Goal: Submit feedback/report problem: Submit feedback/report problem

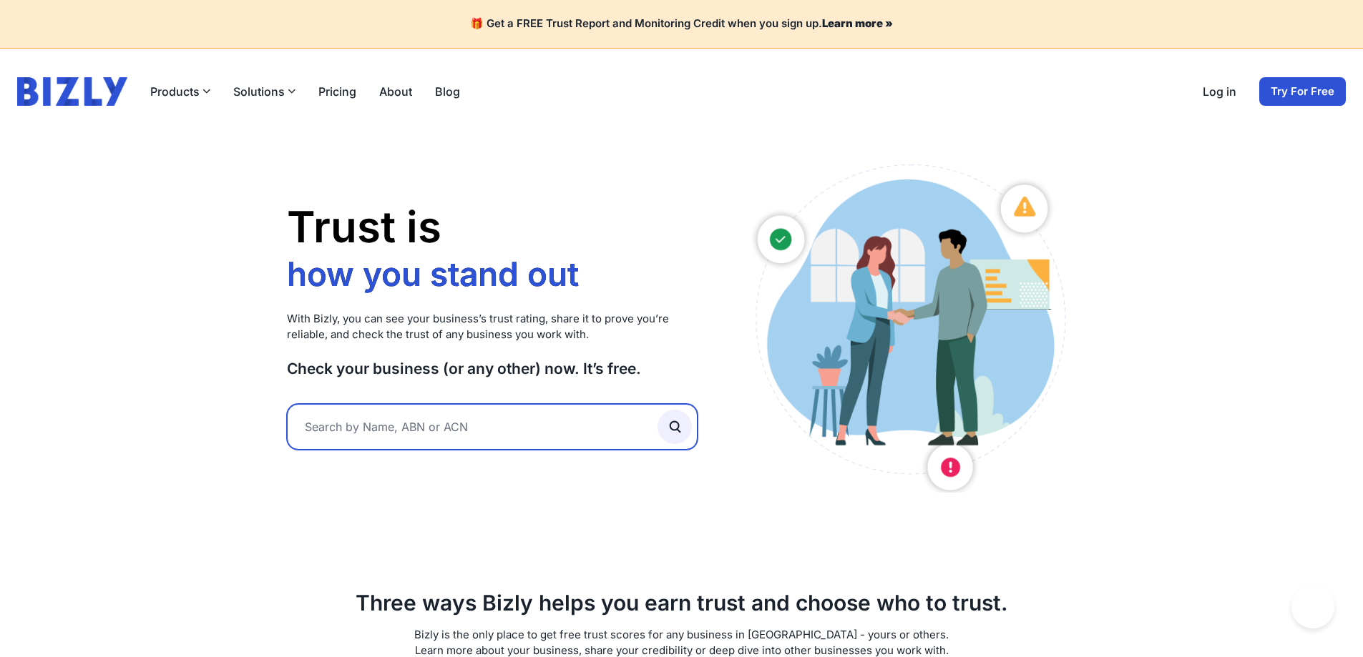
click at [426, 427] on input "text" at bounding box center [492, 427] width 411 height 46
type input "15475098356"
click at [657, 410] on button "submit" at bounding box center [674, 427] width 34 height 34
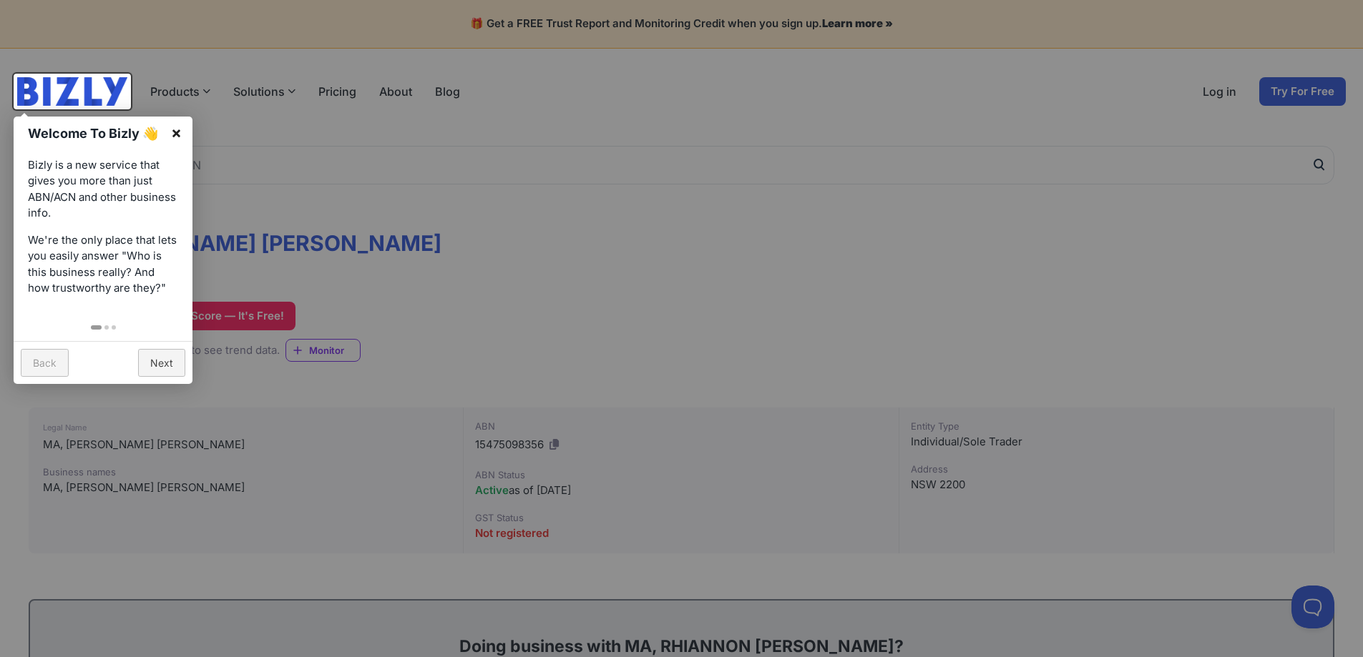
click at [174, 130] on link "×" at bounding box center [176, 133] width 32 height 32
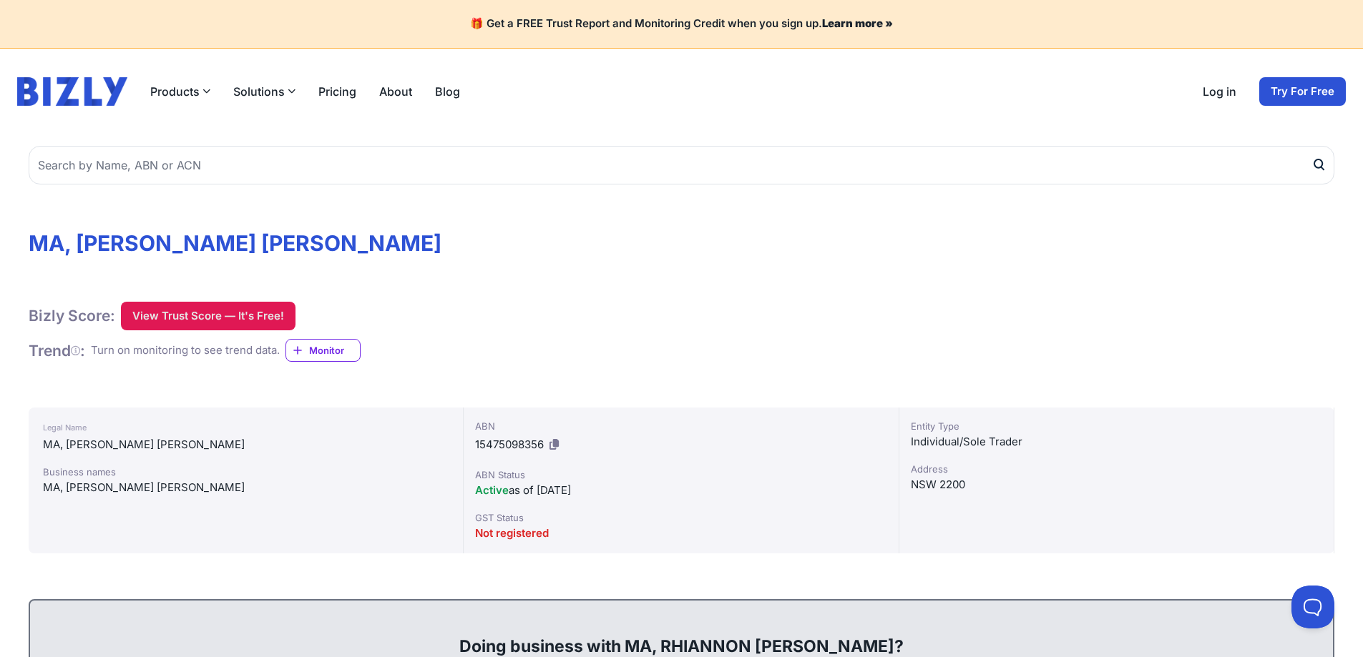
click at [208, 327] on button "View Trust Score — It's Free!" at bounding box center [208, 316] width 175 height 29
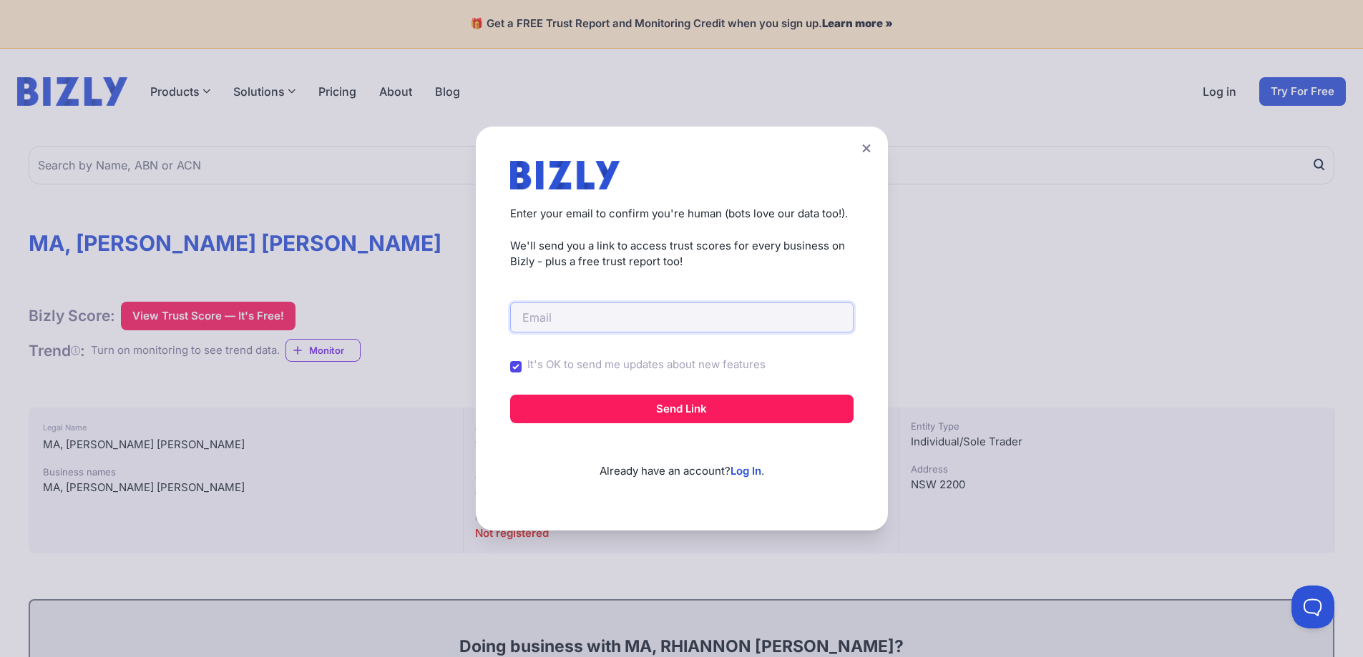
click at [580, 320] on input "email" at bounding box center [681, 318] width 343 height 30
type input "[EMAIL_ADDRESS][DOMAIN_NAME]"
click at [522, 368] on input "It's OK to send me updates about new features" at bounding box center [515, 366] width 11 height 11
checkbox input "false"
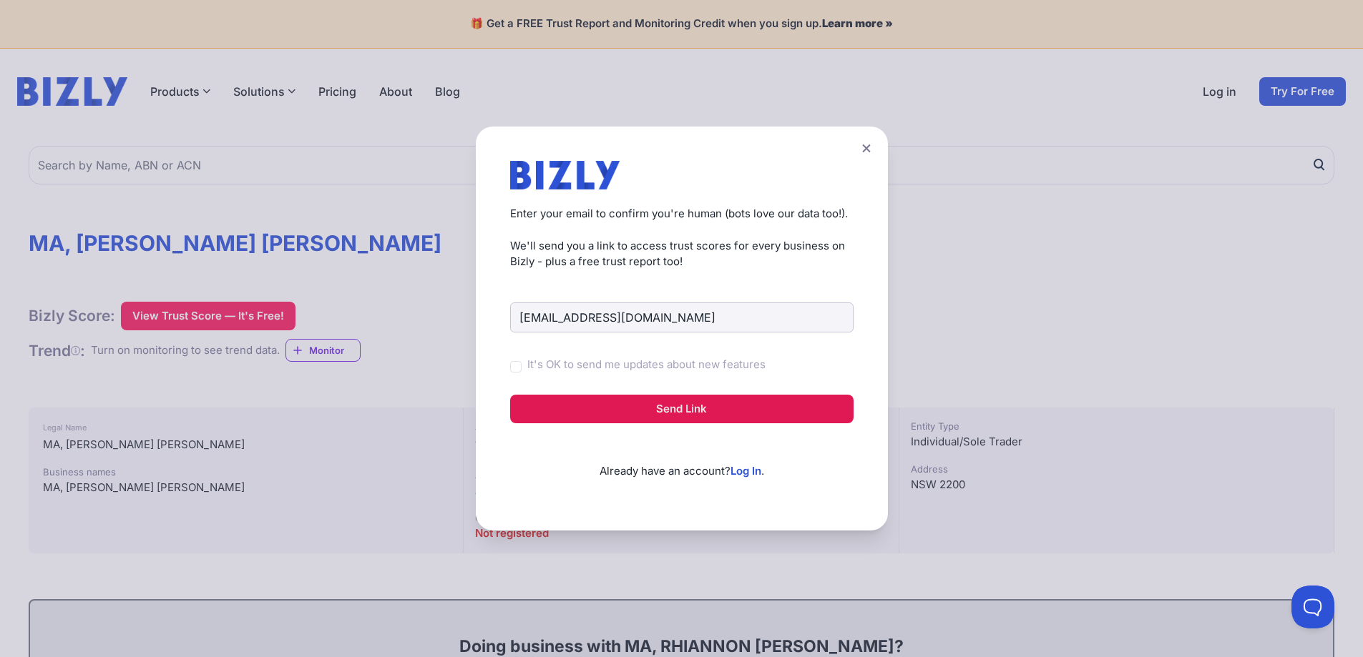
click at [662, 414] on button "Send Link" at bounding box center [681, 409] width 343 height 29
click at [688, 412] on button "Send Link" at bounding box center [681, 409] width 343 height 29
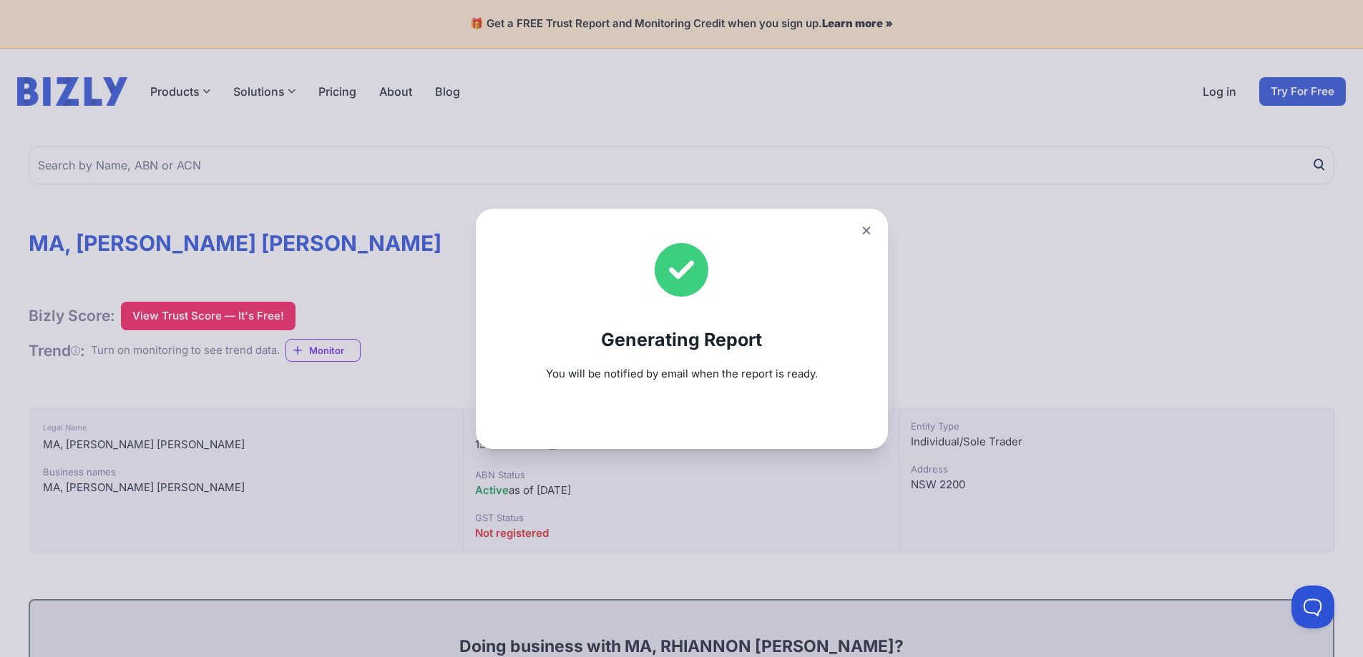
click at [868, 230] on icon at bounding box center [866, 230] width 9 height 9
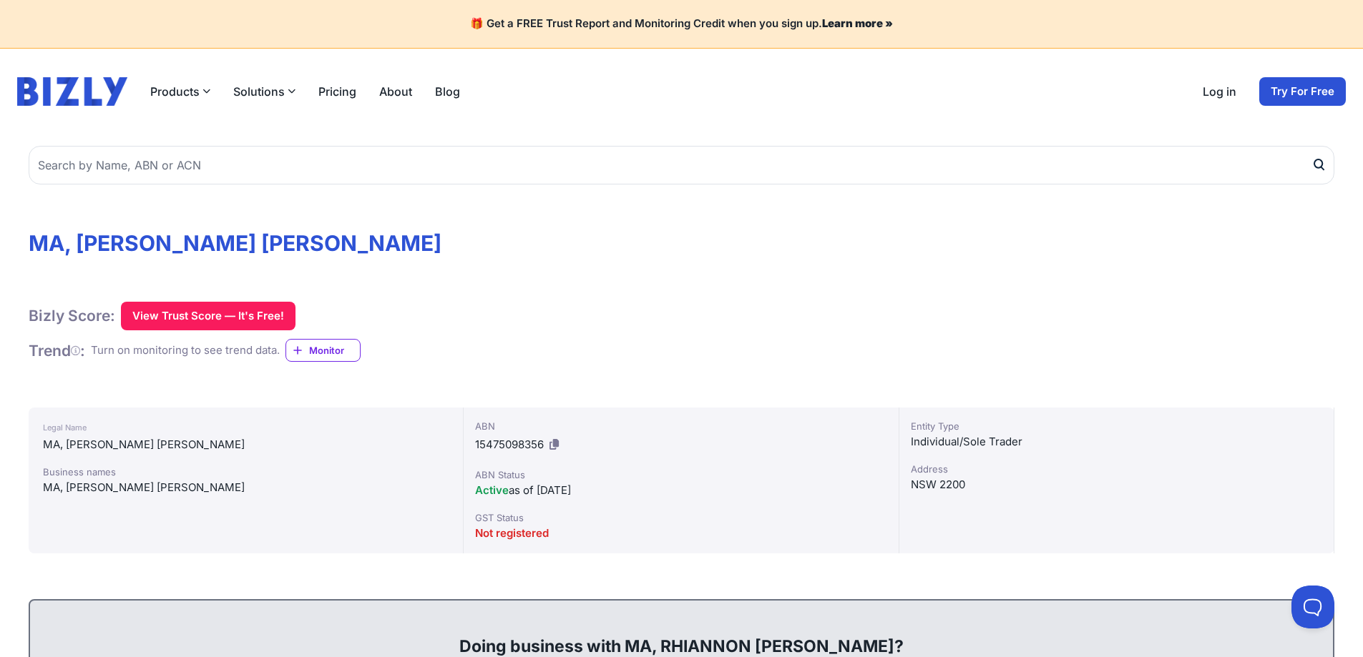
scroll to position [358, 0]
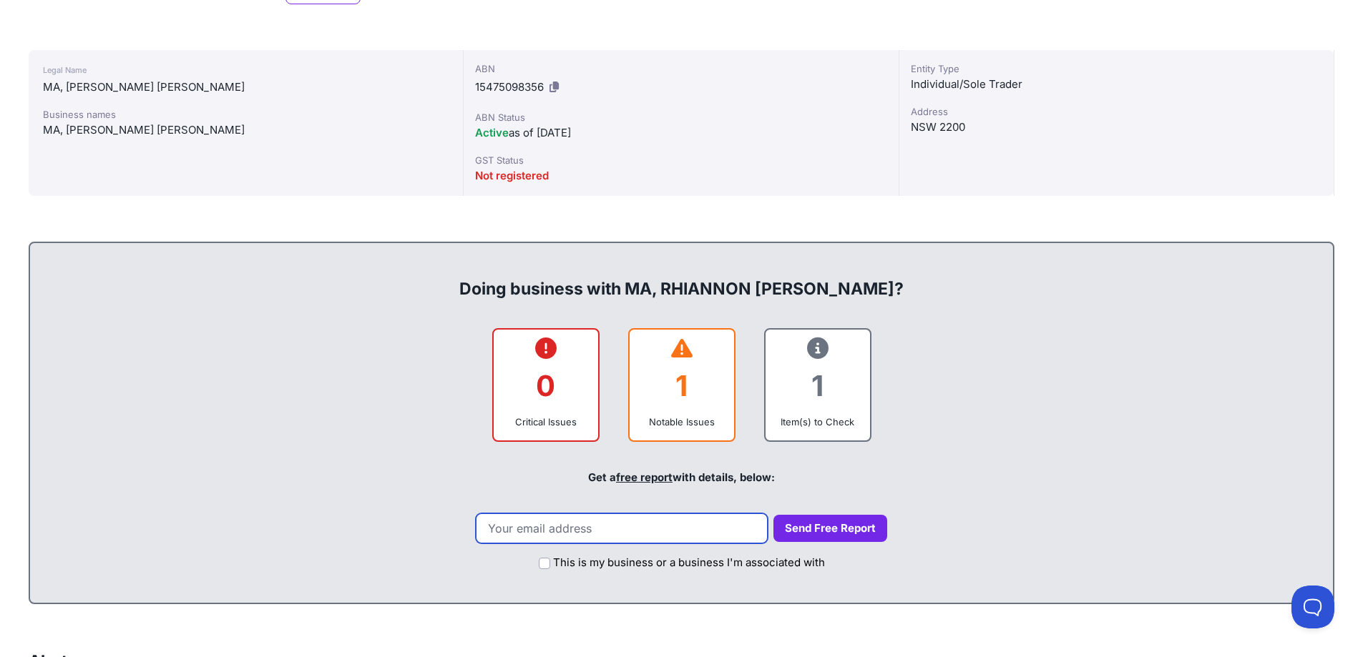
click at [650, 533] on input "email" at bounding box center [622, 529] width 292 height 30
type input "rhisarah@outlook.com"
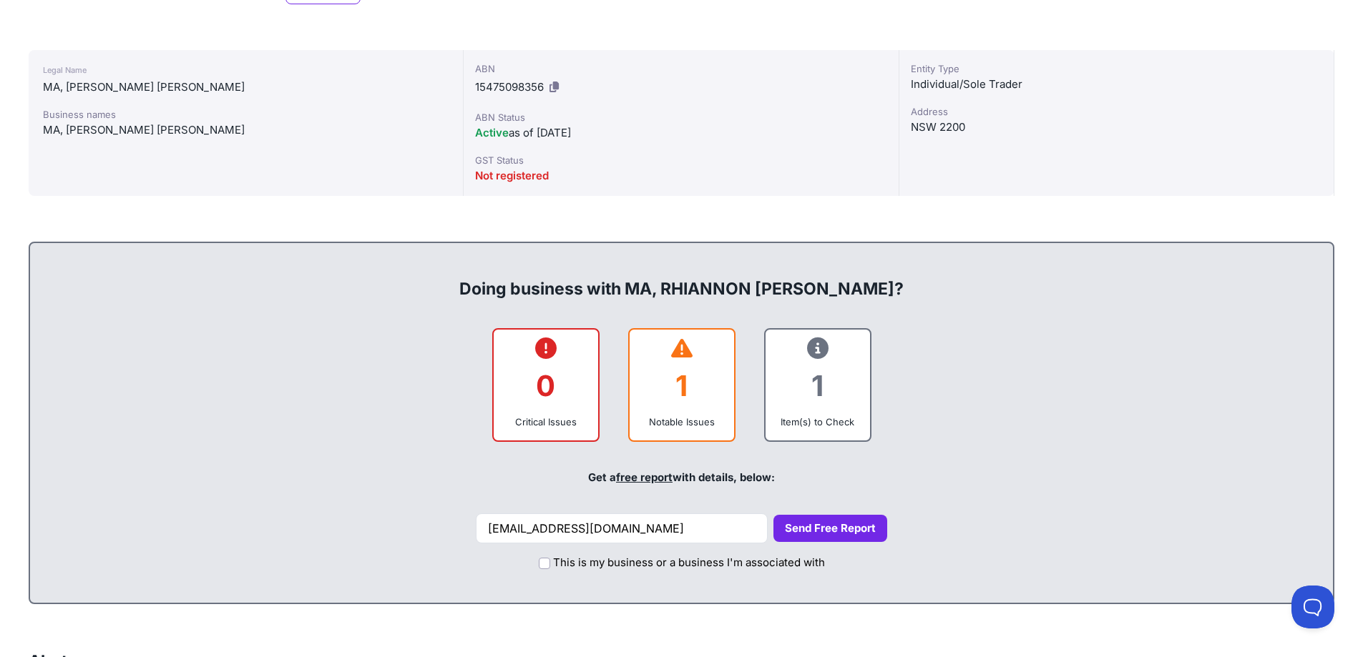
click at [815, 523] on button "Send Free Report" at bounding box center [830, 529] width 114 height 28
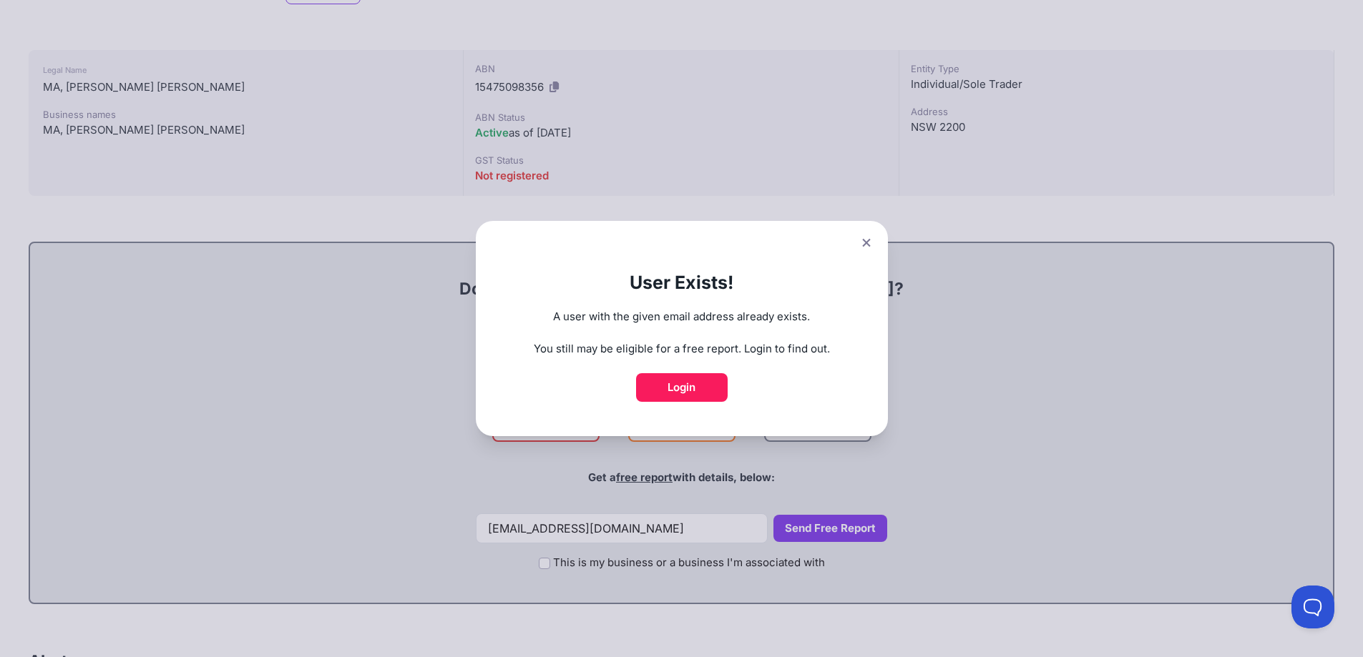
click at [868, 246] on icon at bounding box center [866, 243] width 8 height 8
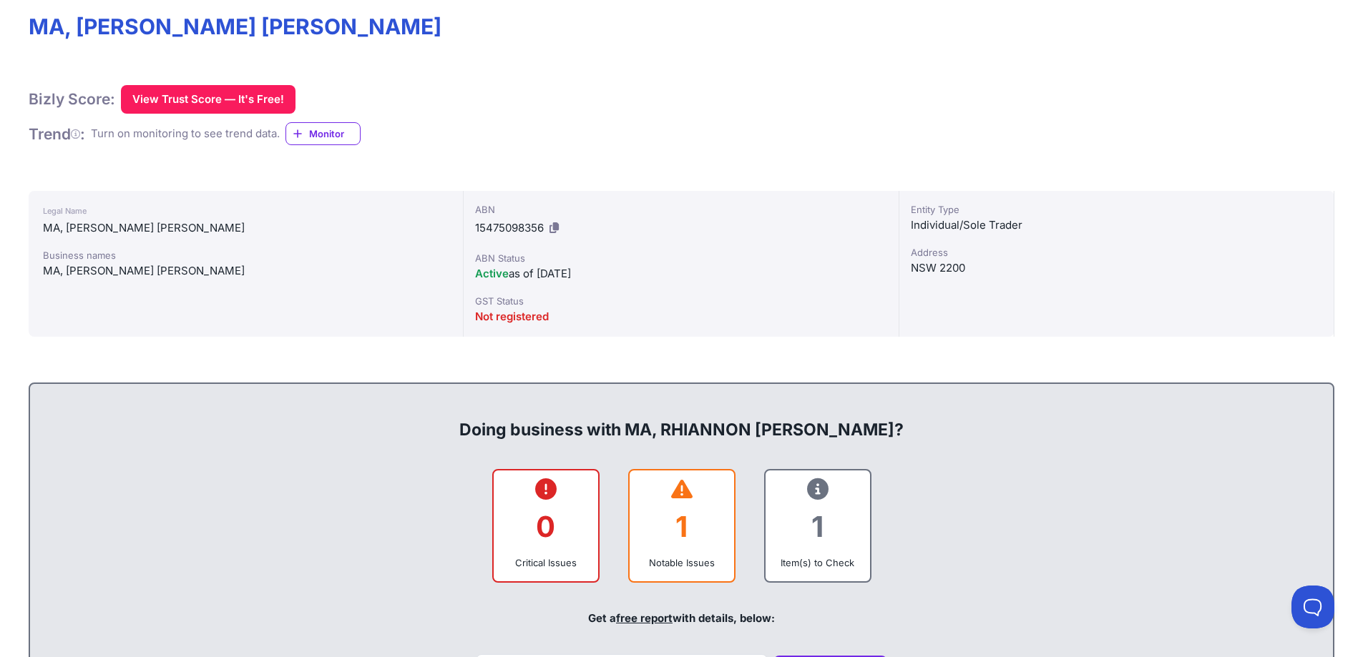
scroll to position [0, 0]
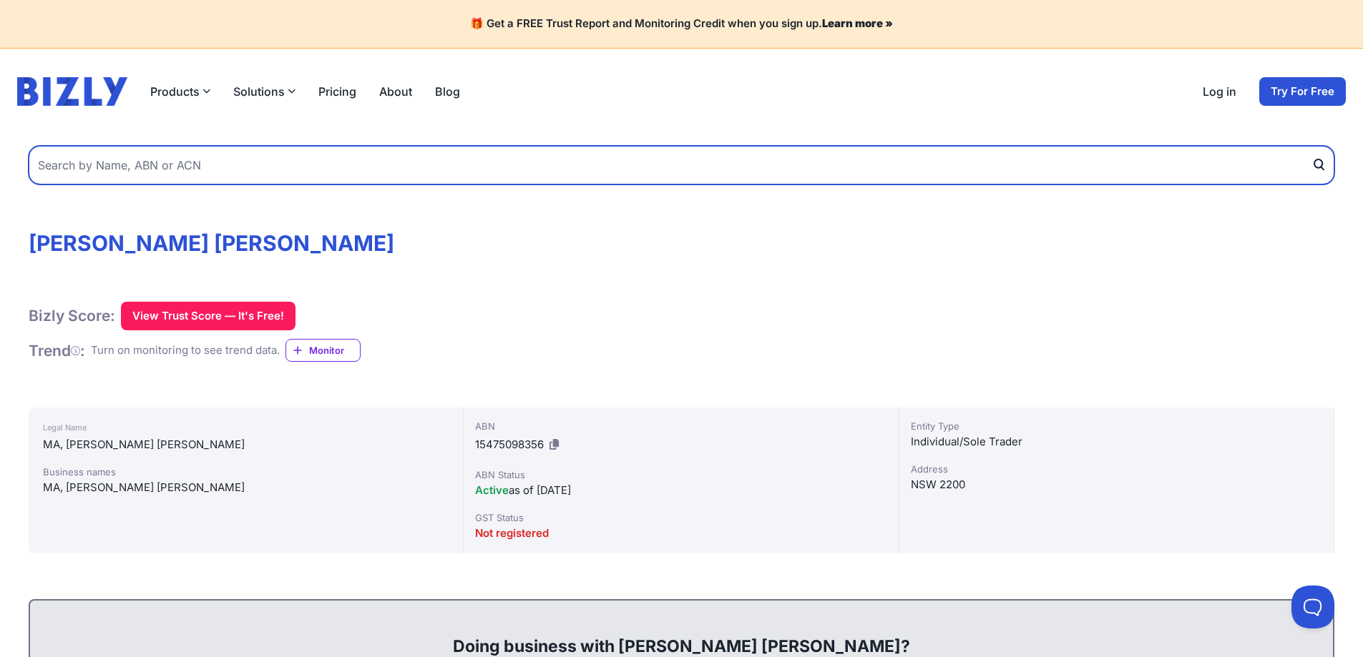
click at [283, 174] on input "text" at bounding box center [682, 165] width 1306 height 39
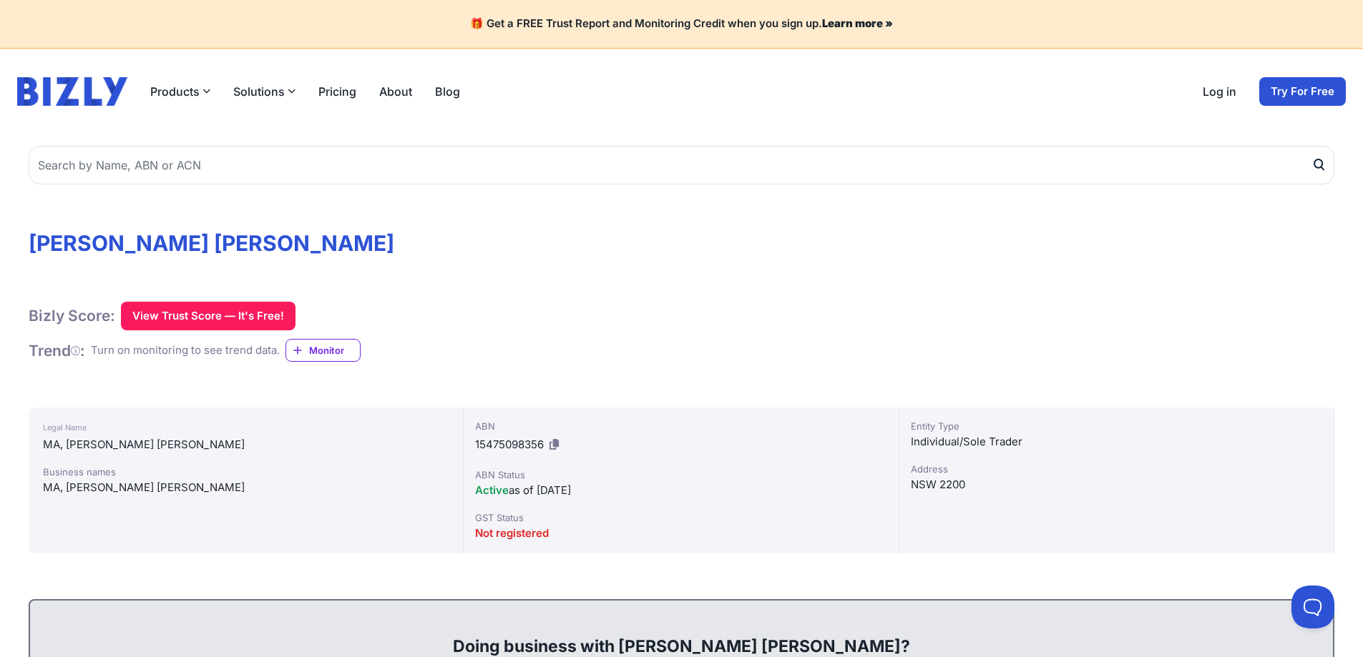
click at [492, 445] on span "15475098356" at bounding box center [509, 445] width 69 height 14
copy div "15475098356"
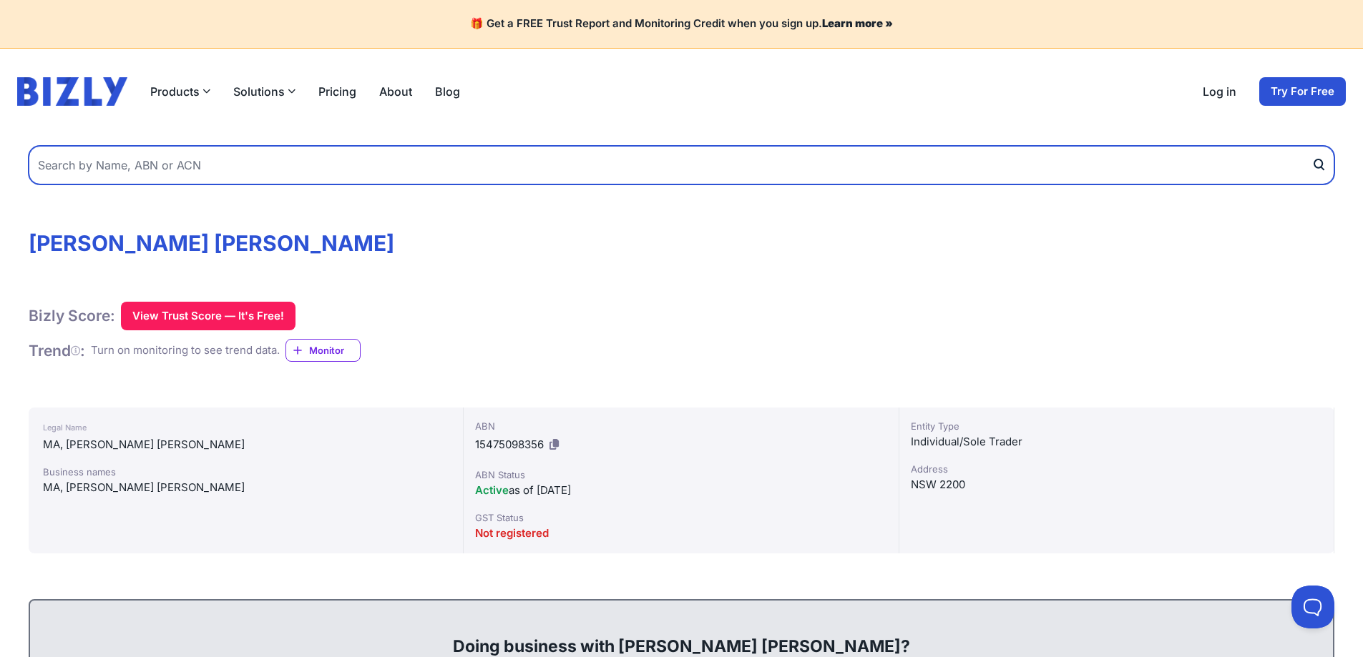
click at [144, 160] on input "text" at bounding box center [682, 165] width 1306 height 39
type input "rhiannon [PERSON_NAME]"
click at [1311, 146] on button "submit" at bounding box center [1322, 165] width 23 height 39
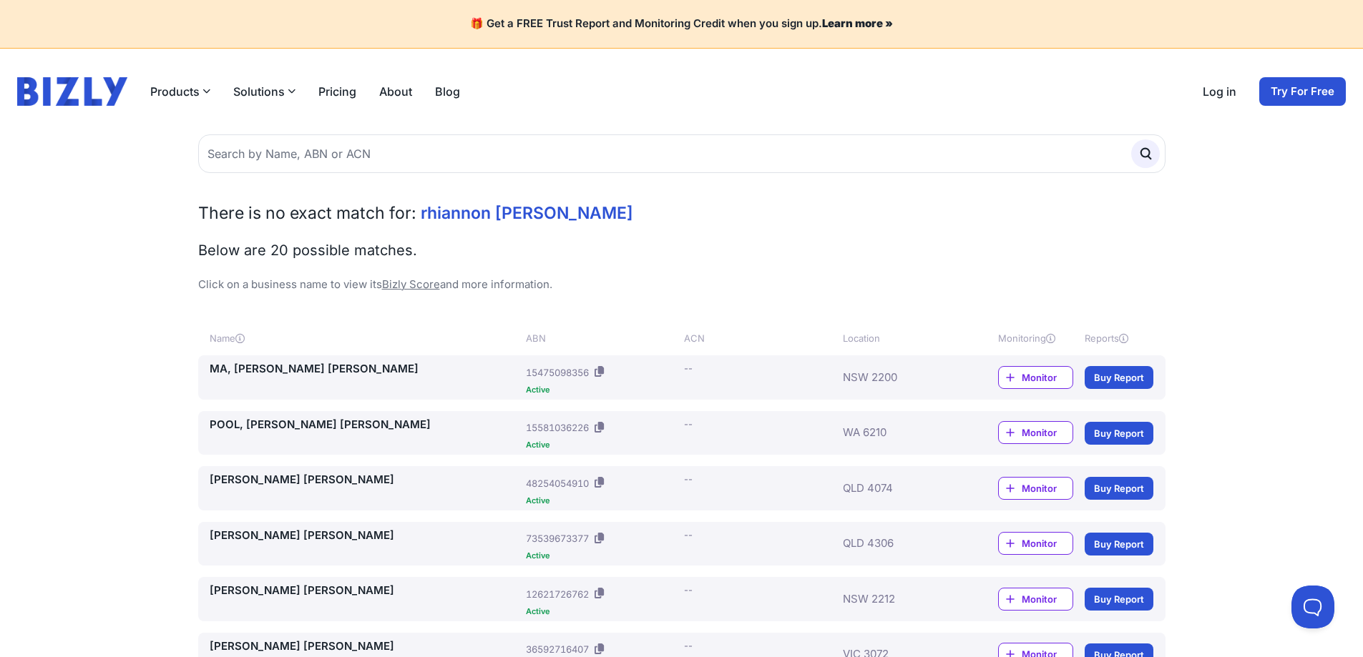
click at [312, 366] on link "MA, [PERSON_NAME] [PERSON_NAME]" at bounding box center [365, 369] width 311 height 16
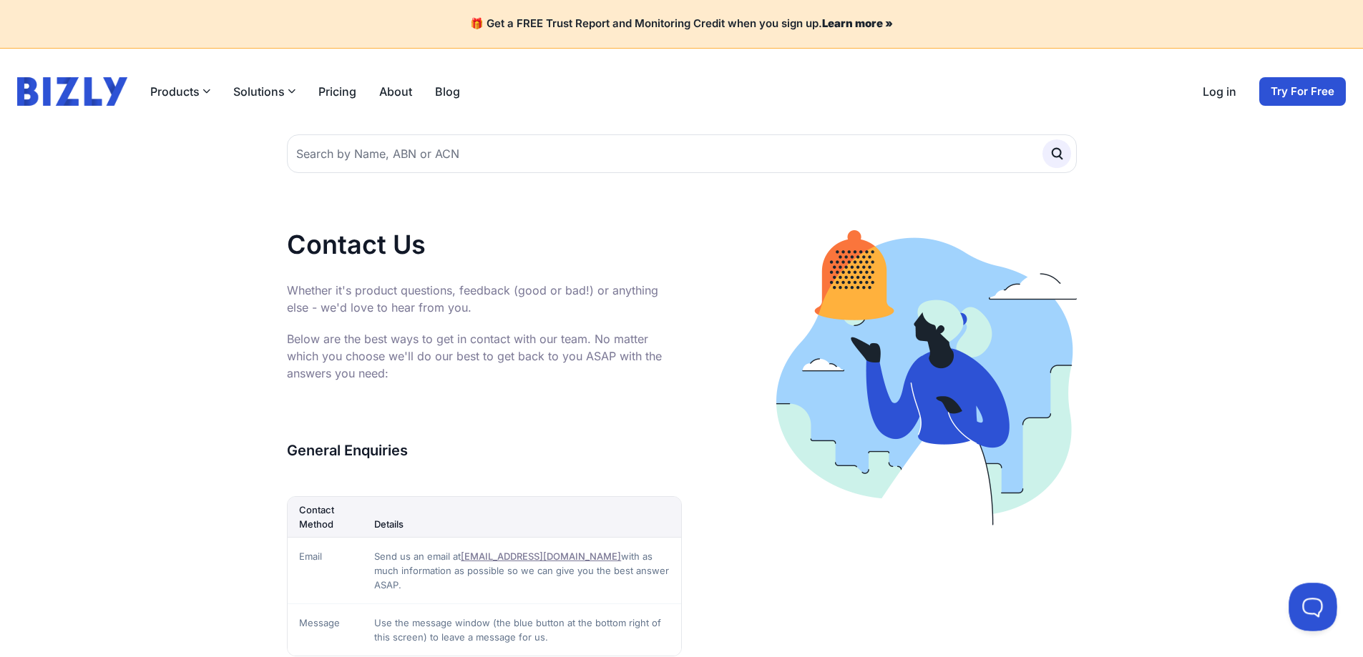
click at [1306, 609] on button at bounding box center [1309, 604] width 43 height 43
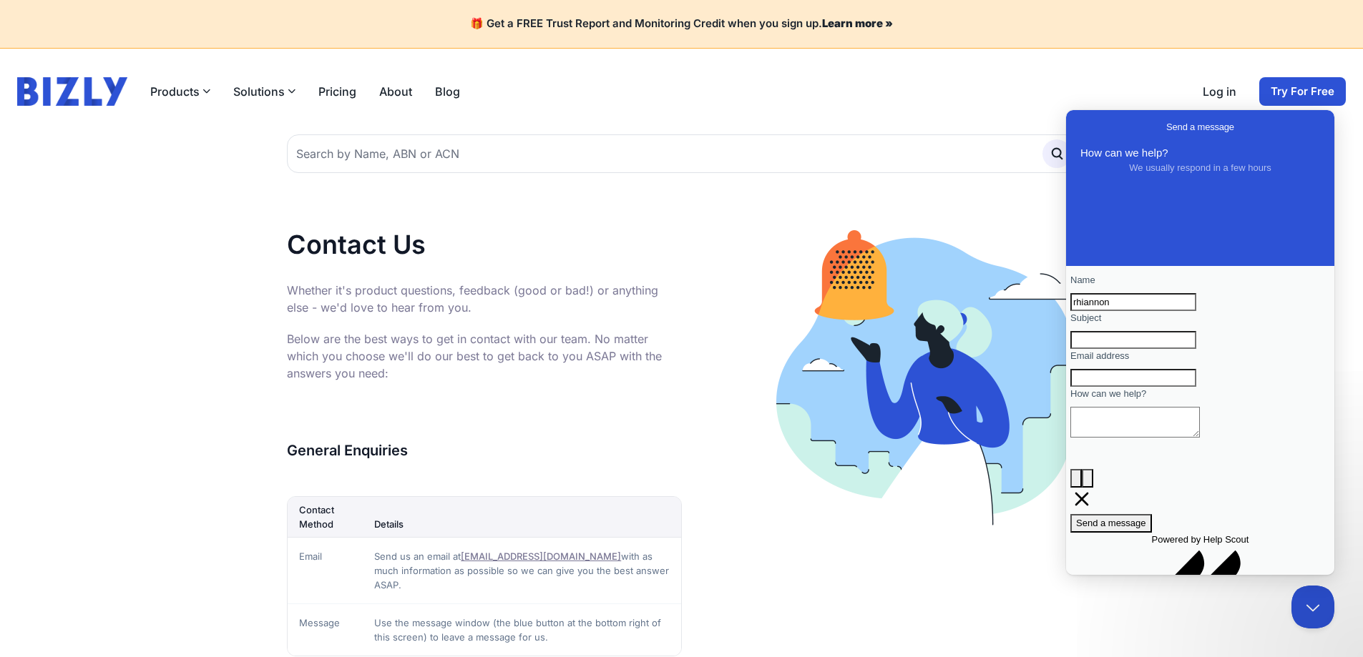
type input "rhiannon"
click at [1112, 350] on input "Subject" at bounding box center [1133, 340] width 126 height 19
type input "remove old abn details"
click at [1127, 388] on input "Email address" at bounding box center [1133, 378] width 126 height 19
type input "rhisarah@outlook.com"
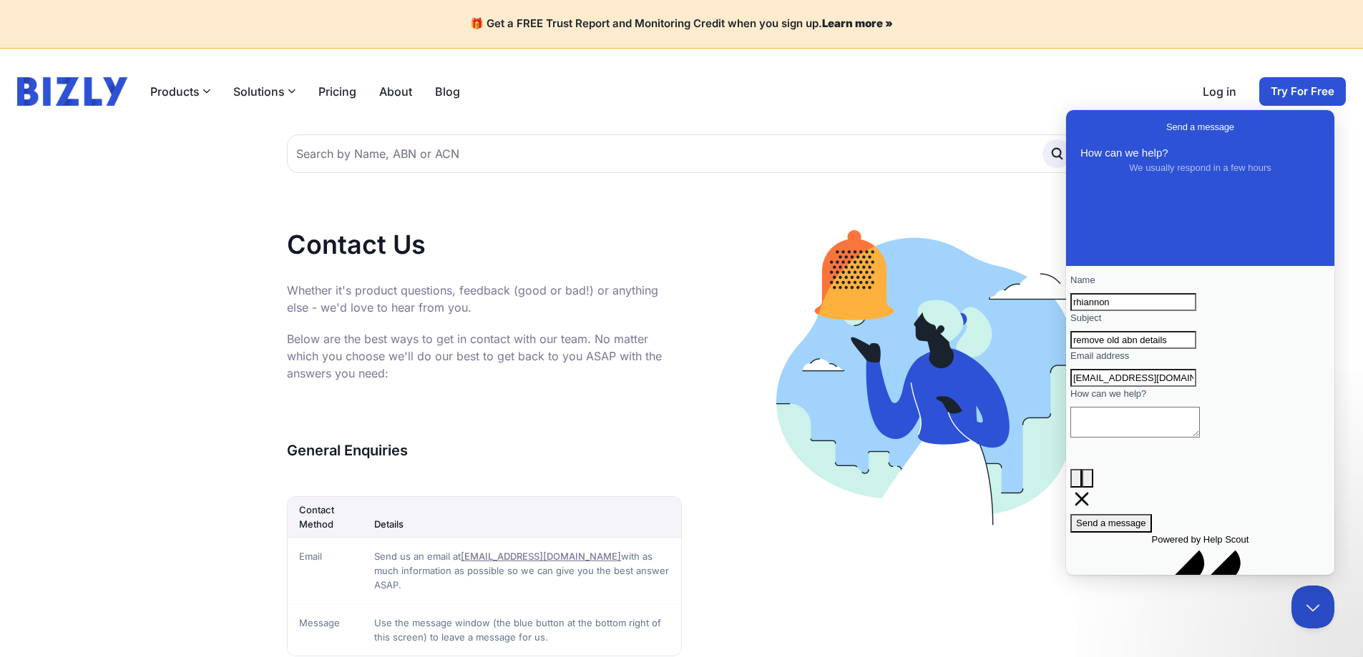
click at [1101, 438] on textarea "How can we help?" at bounding box center [1134, 422] width 129 height 31
paste textarea "15475098356"
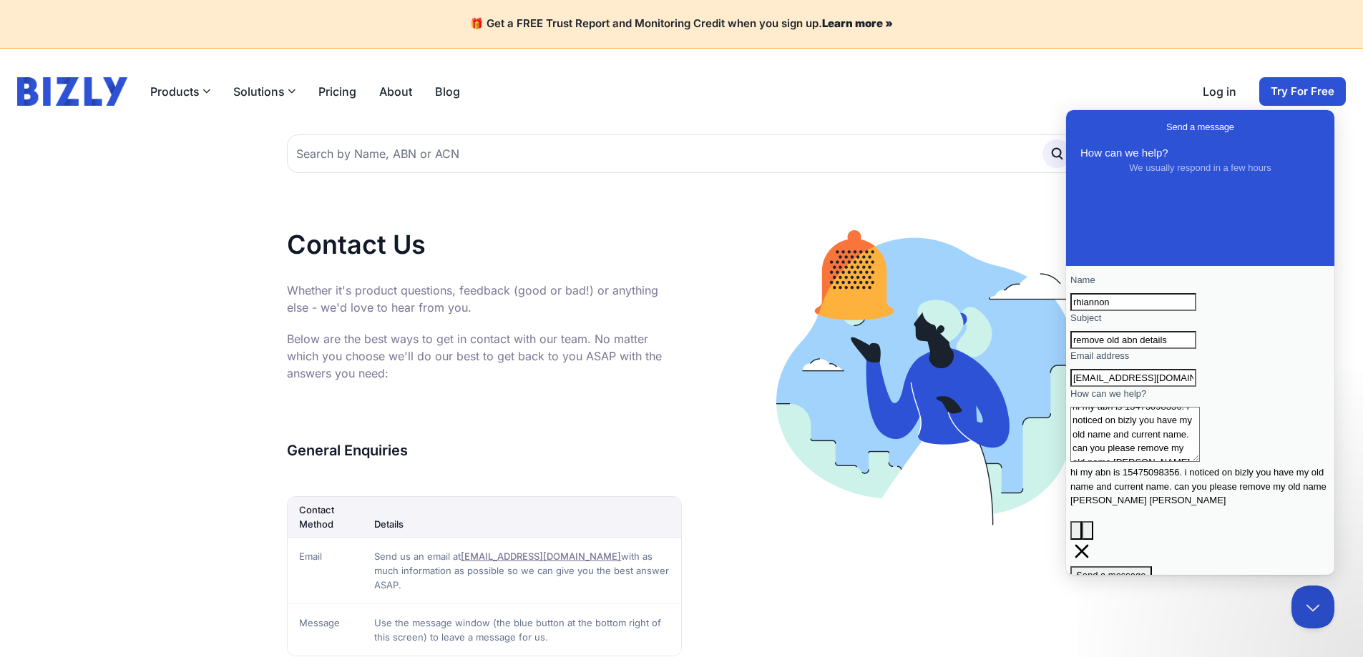
scroll to position [7, 0]
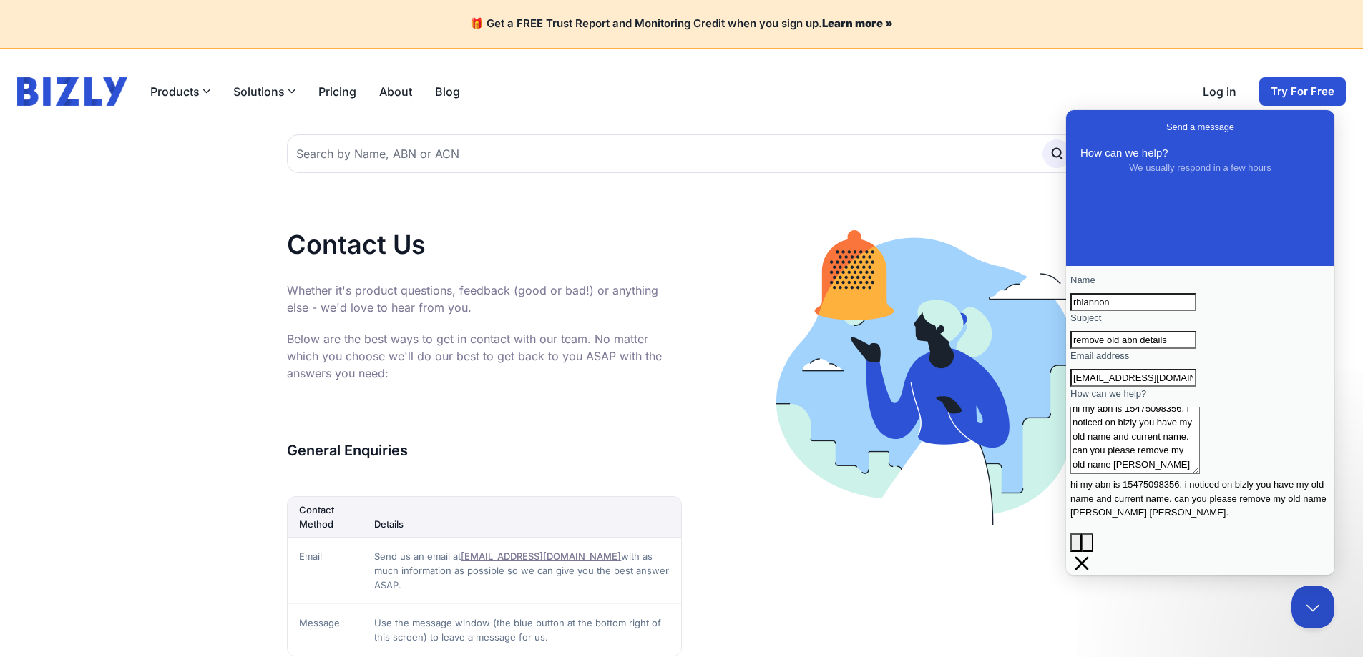
type textarea "hi my abn is 15475098356. i noticed on bizly you have my old name and current n…"
drag, startPoint x: 1102, startPoint y: 368, endPoint x: 1017, endPoint y: 369, distance: 85.1
click at [1066, 369] on html "Send a message How can we help? We usually respond in a few hours Name rhiannon…" at bounding box center [1200, 342] width 268 height 465
type input "duplicate abn profiles with incorrect name"
drag, startPoint x: 1168, startPoint y: 476, endPoint x: 1180, endPoint y: 504, distance: 30.2
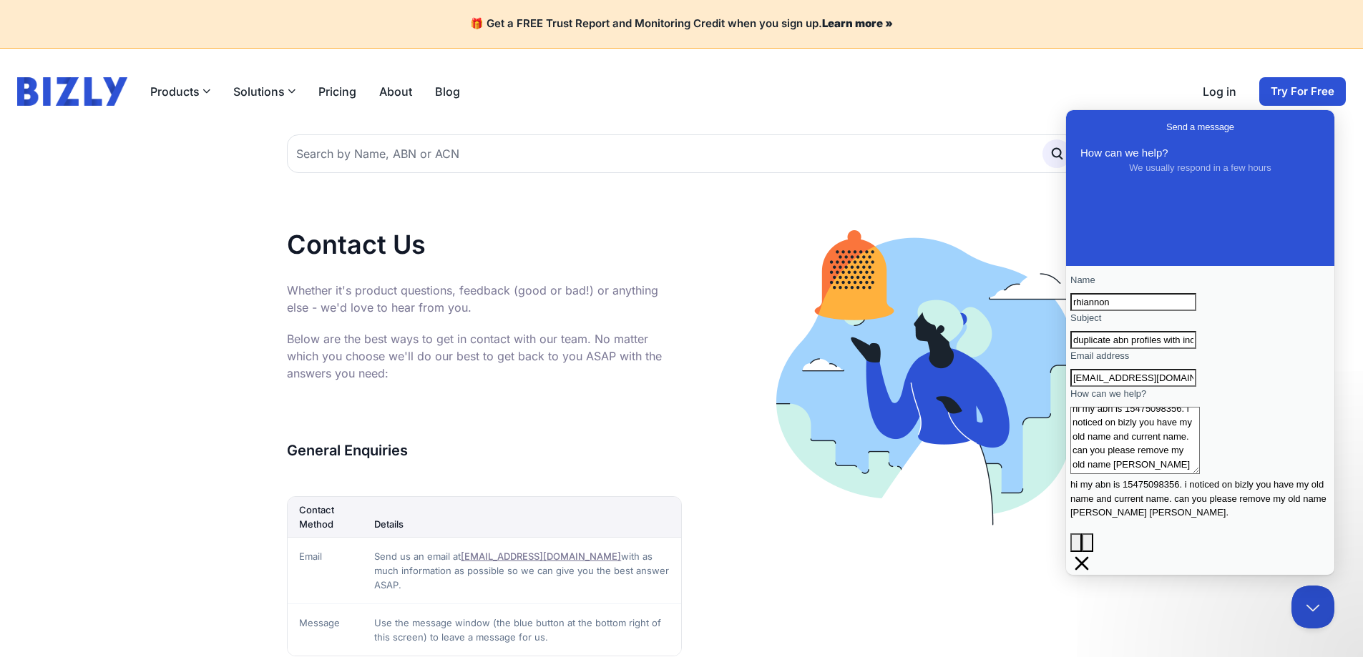
click at [1165, 474] on textarea "hi my abn is 15475098356. i noticed on bizly you have my old name and current n…" at bounding box center [1134, 440] width 129 height 67
click at [1160, 474] on textarea "hi my abn is 15475098356. i noticed on bizly you have my old surname name and c…" at bounding box center [1134, 440] width 129 height 67
click at [1200, 474] on textarea "hi my abn is 15475098356. i noticed on bizly you have my previous surname name …" at bounding box center [1134, 440] width 129 height 67
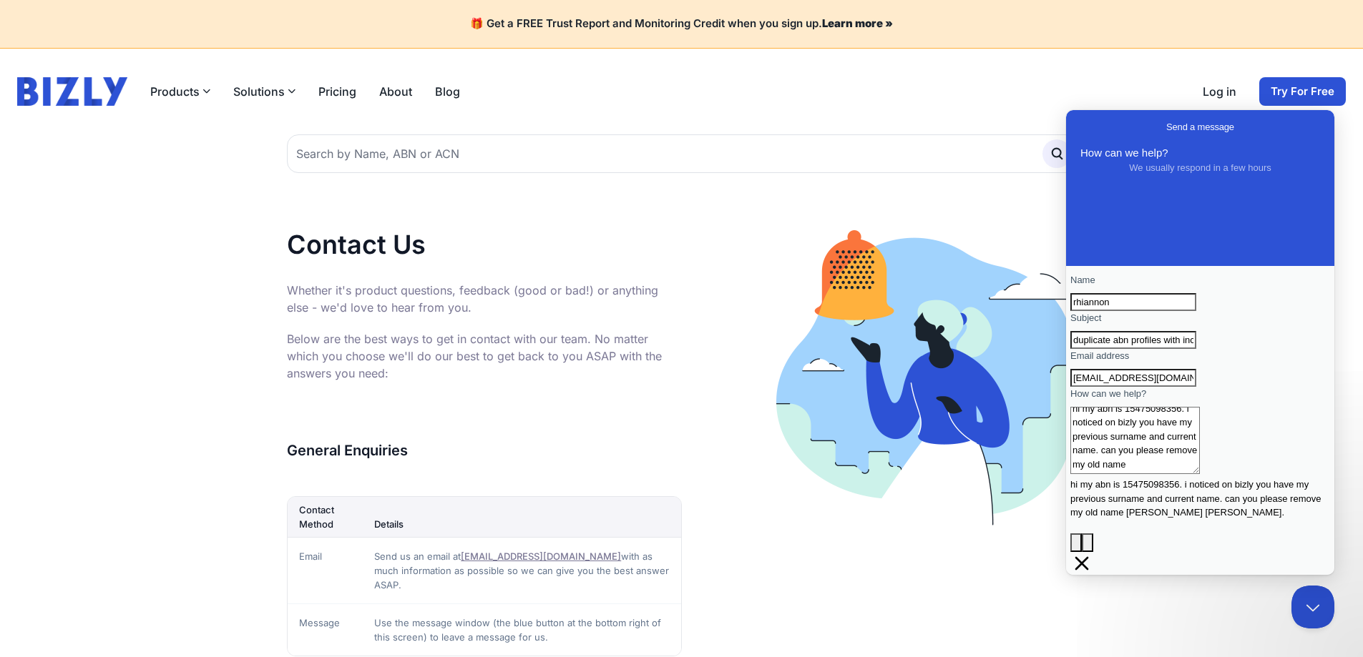
click at [1097, 474] on textarea "hi my abn is 15475098356. i noticed on bizly you have my previous surname and c…" at bounding box center [1134, 440] width 129 height 67
click at [1137, 474] on textarea "hi my abn is 15475098356. i noticed on bizly you have my previous surname and c…" at bounding box center [1134, 440] width 129 height 67
click at [1161, 480] on textarea "hi my abn is 15475098356. i noticed on bizly you have 2 propfiles for me. one h…" at bounding box center [1134, 446] width 129 height 79
type textarea "hi my abn is 15475098356. i noticed on bizly you have 2 profiles for me. one ha…"
click at [1137, 306] on input "rhiannon" at bounding box center [1133, 302] width 126 height 19
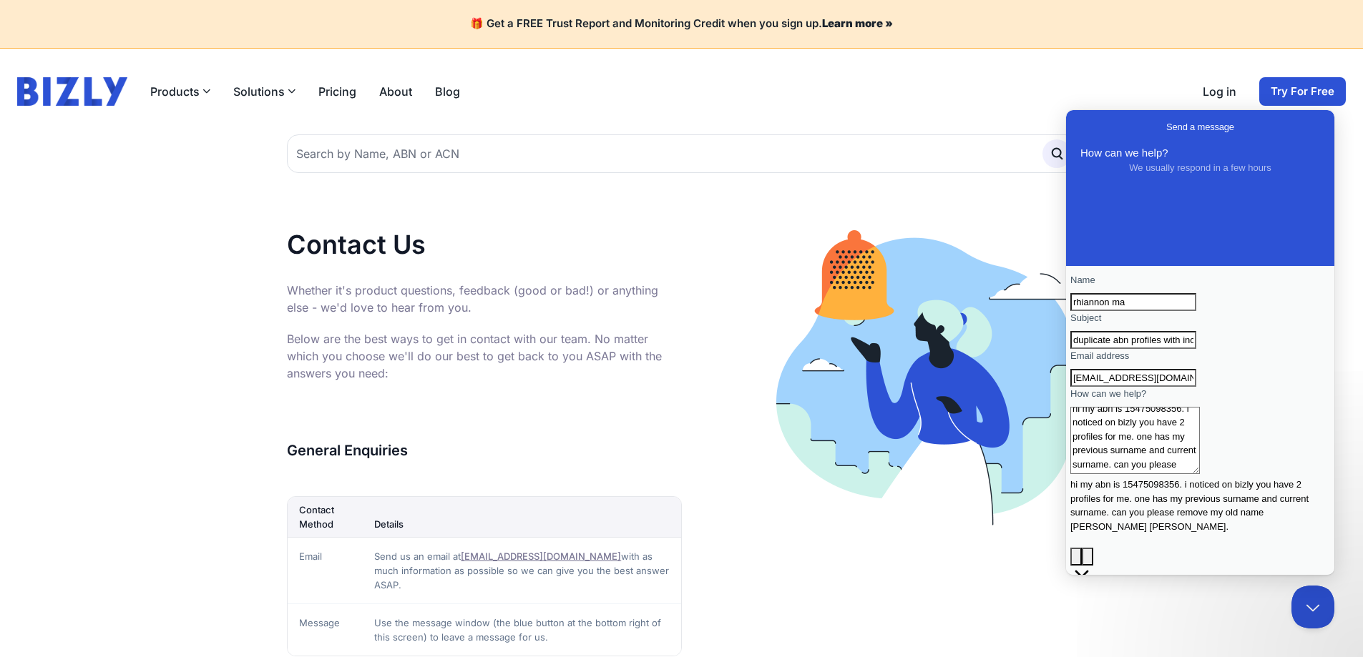
type input "rhiannon ma"
click at [1188, 474] on textarea "hi my abn is 15475098356. i noticed on bizly you have 2 profiles for me. one ha…" at bounding box center [1134, 440] width 129 height 67
click at [1200, 486] on textarea "hi my abn is 15475098356. i noticed on bizly you have 2 profiles for me. one ha…" at bounding box center [1134, 446] width 129 height 79
click at [1137, 486] on textarea "hi my abn is 15475098356. i noticed on bizly you have 2 profiles for me. one ha…" at bounding box center [1134, 446] width 129 height 79
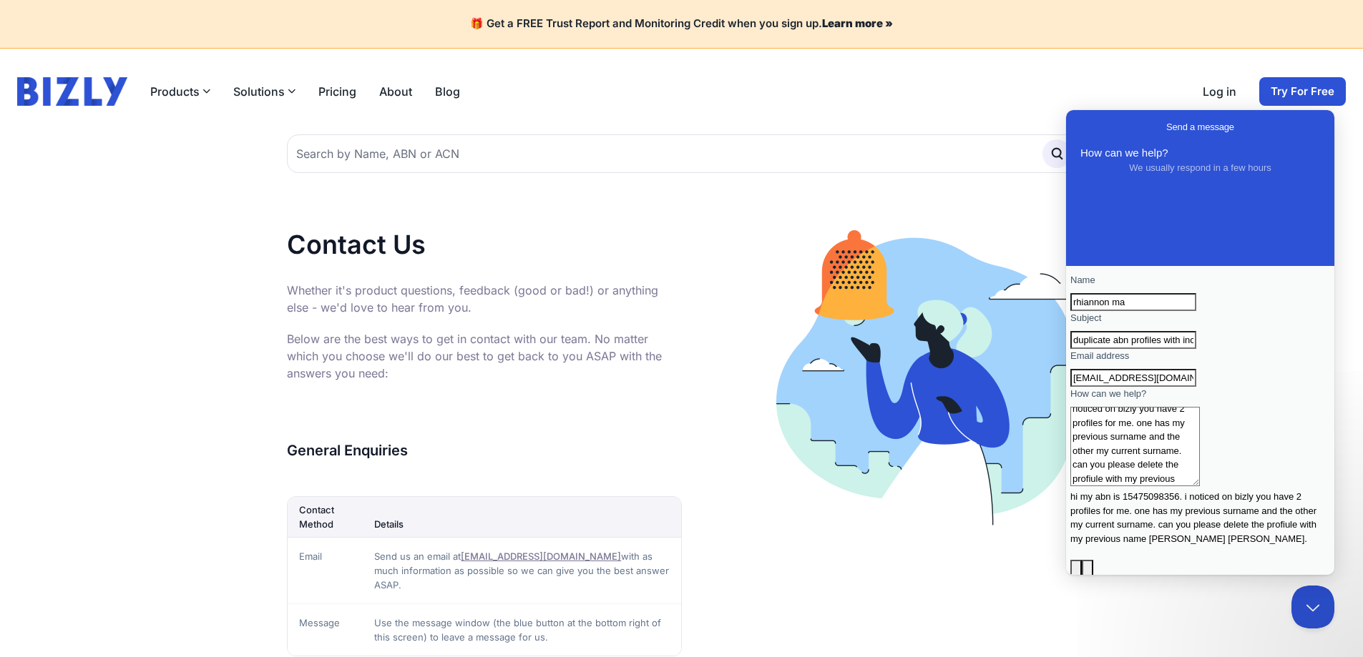
scroll to position [24, 0]
click at [1149, 486] on textarea "hi my abn is 15475098356. i noticed on bizly you have 2 profiles for me. one ha…" at bounding box center [1134, 446] width 129 height 79
click at [1200, 499] on textarea "hi my abn is 15475098356. i noticed on bizly you have 2 profiles for me. one ha…" at bounding box center [1134, 453] width 129 height 92
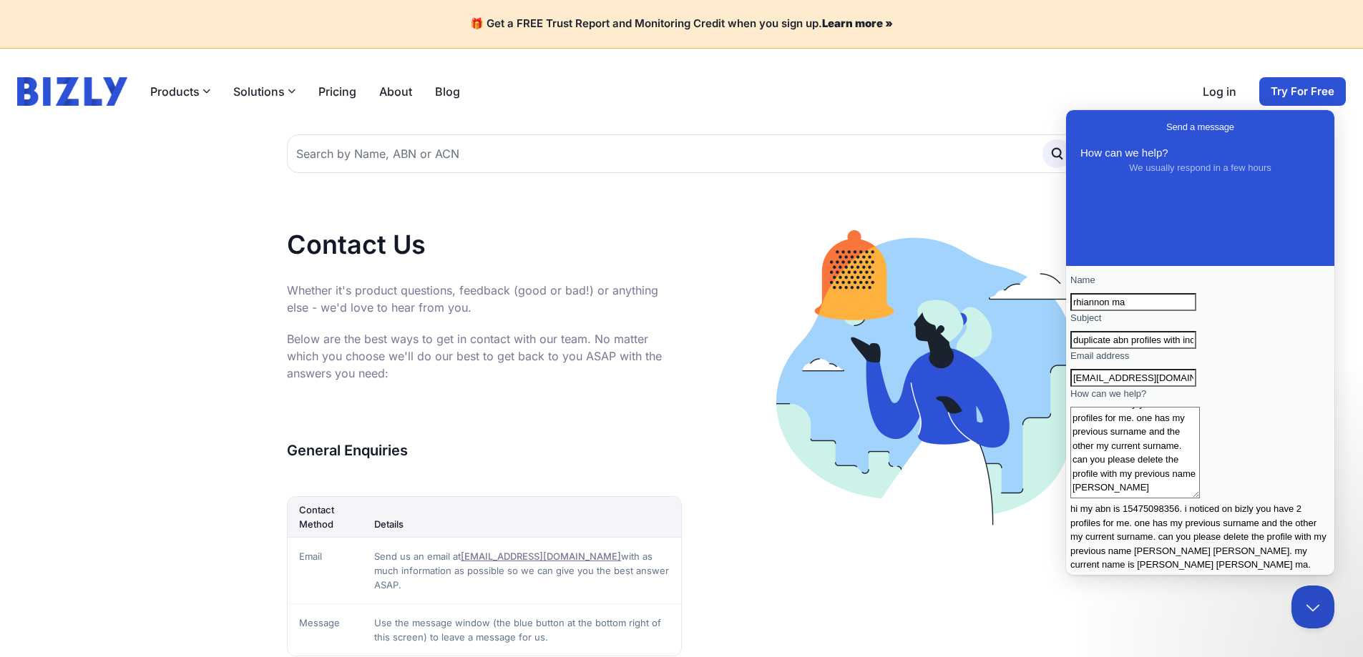
click at [1135, 499] on textarea "hi my abn is 15475098356. i noticed on bizly you have 2 profiles for me. one ha…" at bounding box center [1134, 453] width 129 height 92
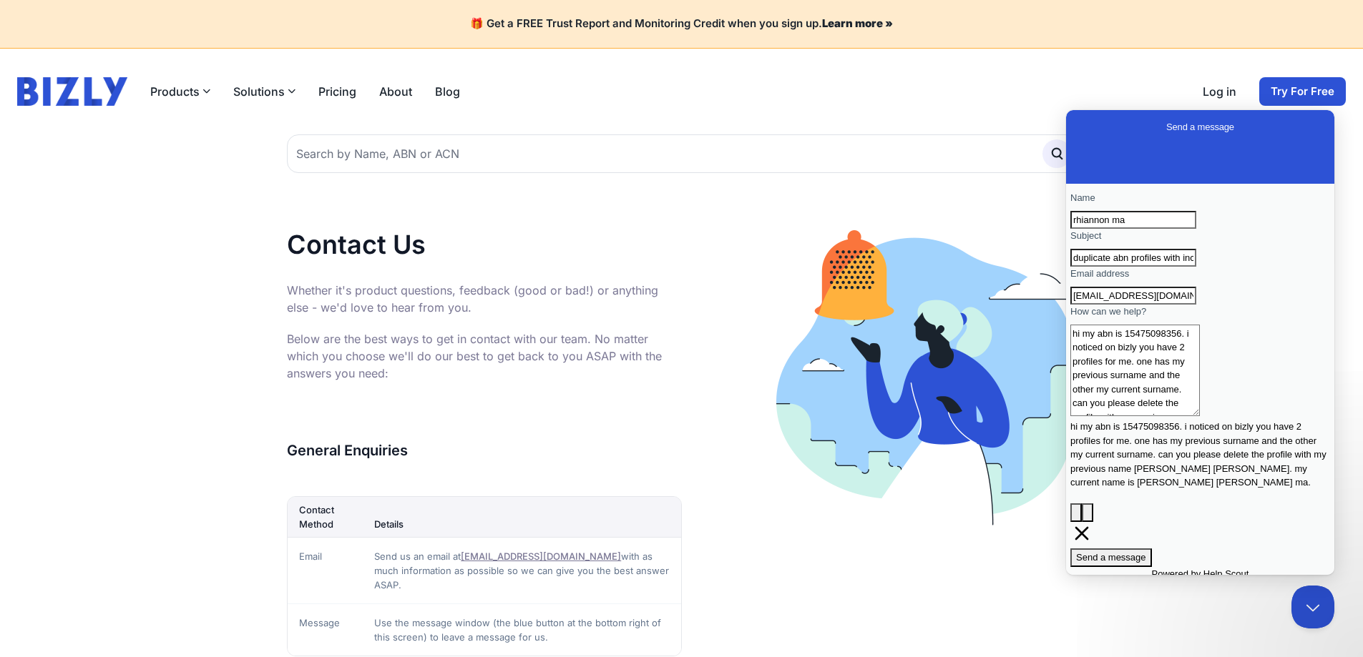
scroll to position [83, 0]
type textarea "hi my abn is 15475098356. i noticed on bizly you have 2 profiles for me. one ha…"
click at [1146, 552] on span "Send a message" at bounding box center [1111, 557] width 70 height 11
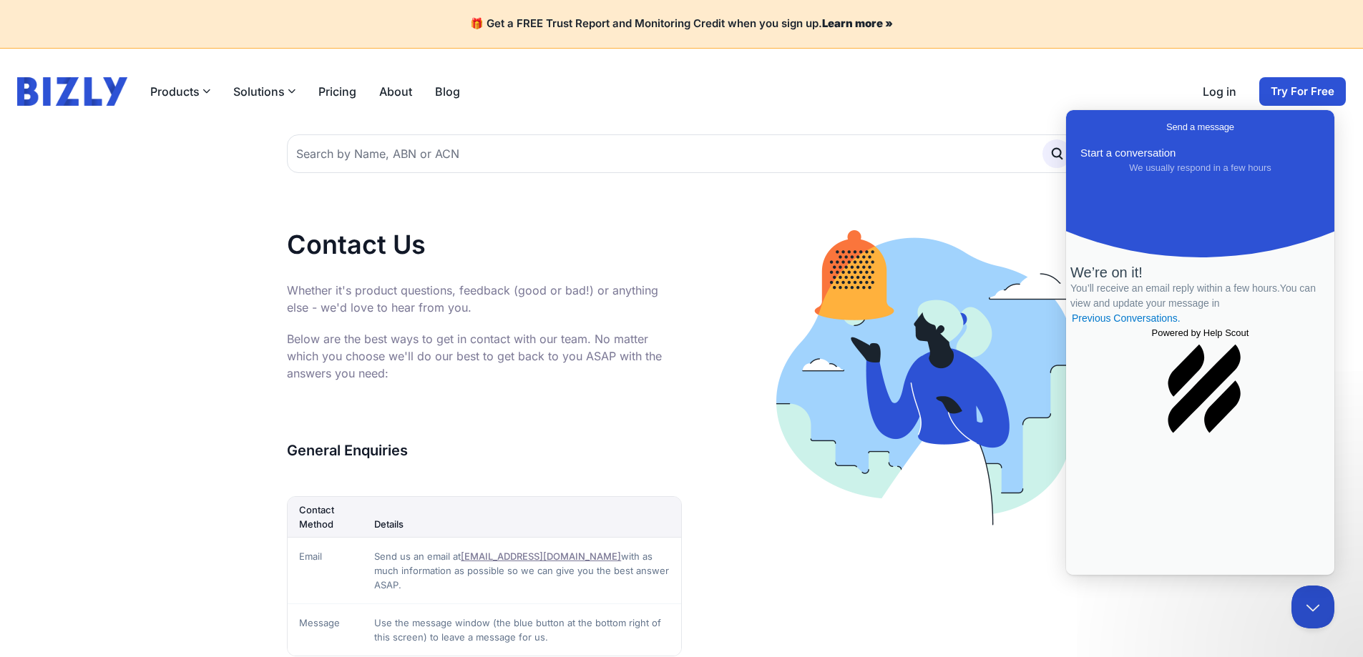
scroll to position [0, 0]
